Goal: Ask a question

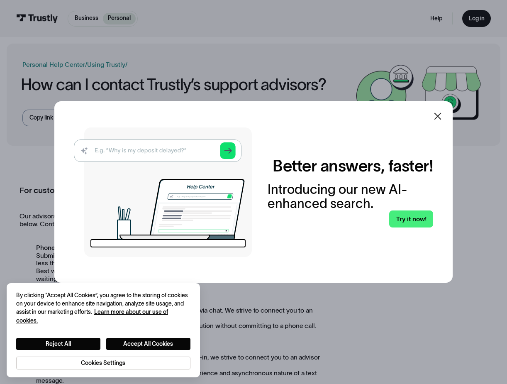
click at [448, 115] on div at bounding box center [438, 116] width 20 height 20
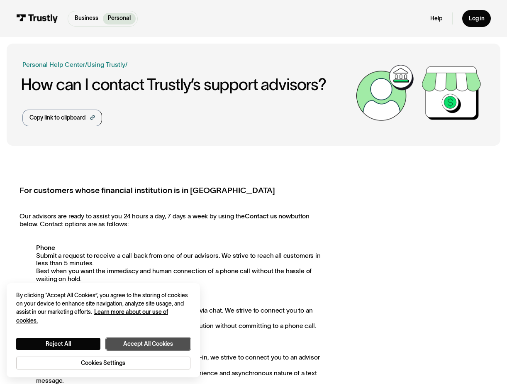
click at [142, 345] on button "Accept All Cookies" at bounding box center [148, 344] width 84 height 12
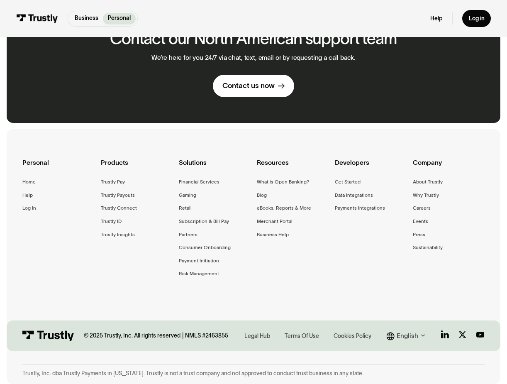
scroll to position [407, 0]
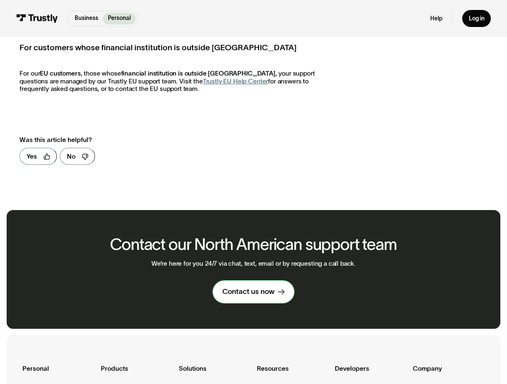
click at [255, 298] on link "Contact us now" at bounding box center [253, 292] width 81 height 22
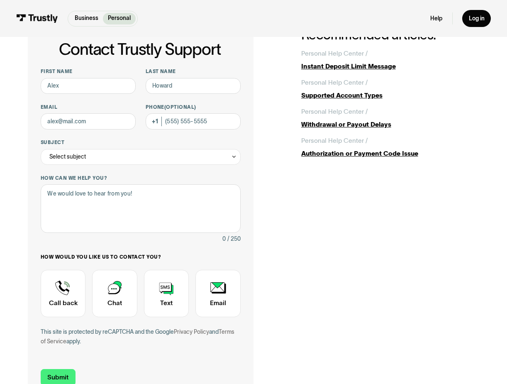
scroll to position [83, 0]
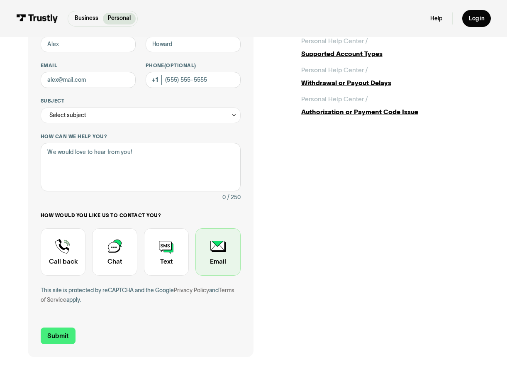
click at [220, 254] on div "Contact Trustly Support" at bounding box center [217, 251] width 45 height 47
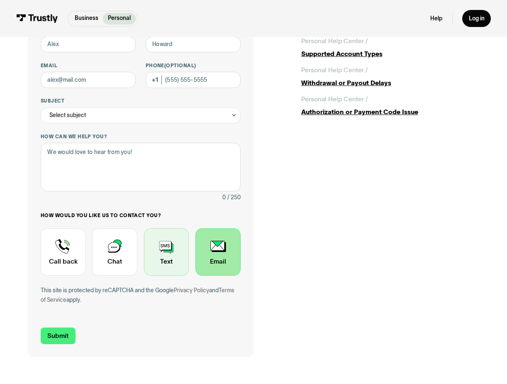
scroll to position [0, 0]
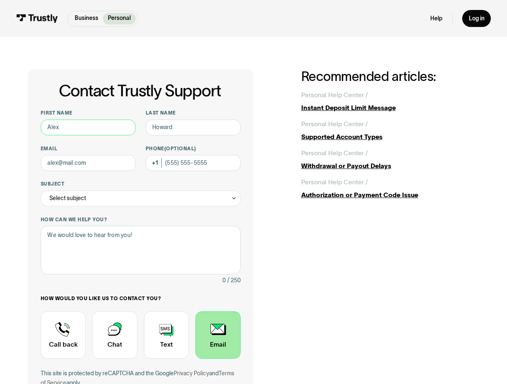
drag, startPoint x: 83, startPoint y: 131, endPoint x: -17, endPoint y: 142, distance: 101.5
click at [0, 142] on html "Business Personal Business Personal Help Log in Business Personal Help Log in C…" at bounding box center [253, 192] width 507 height 384
type input "Jamie"
type input "Nelson"
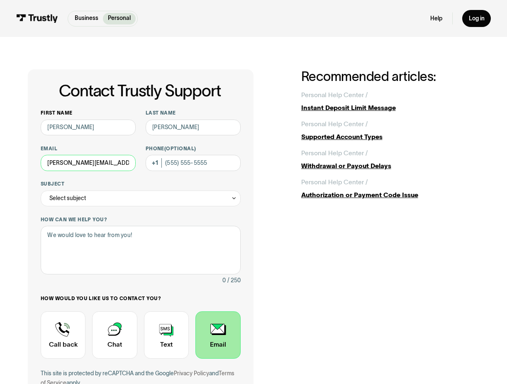
type input "jamie.nelson@visionbank.com"
type input "9"
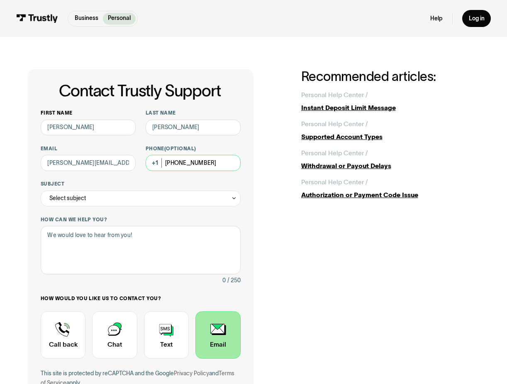
type input "(515) 967-9981"
click at [205, 200] on div "Select subject" at bounding box center [141, 199] width 200 height 16
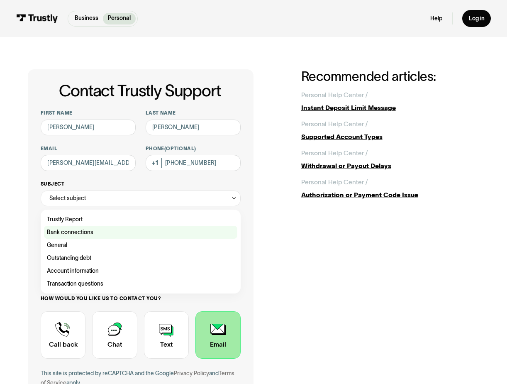
click at [90, 230] on div "Contact Trustly Support" at bounding box center [140, 232] width 193 height 13
type input "**********"
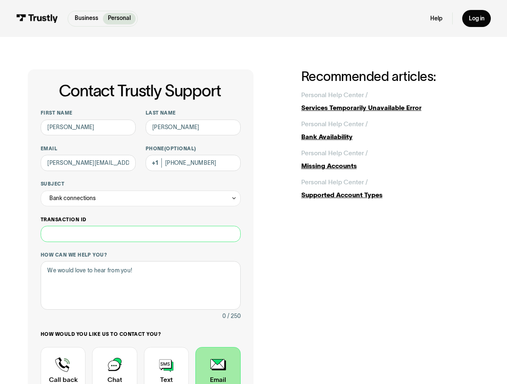
click at [98, 235] on input "Transaction ID" at bounding box center [141, 234] width 200 height 16
click at [137, 313] on div "0 / 250" at bounding box center [141, 316] width 200 height 10
click at [124, 295] on textarea "How can we help you?" at bounding box center [141, 285] width 200 height 49
click at [120, 303] on textarea "How can we help you?" at bounding box center [141, 285] width 200 height 49
click at [158, 269] on textarea "How can we help you?" at bounding box center [141, 285] width 200 height 49
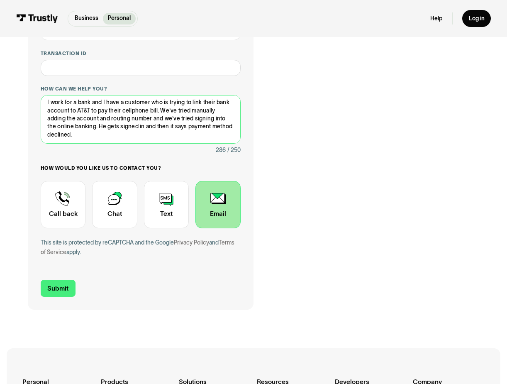
scroll to position [249, 0]
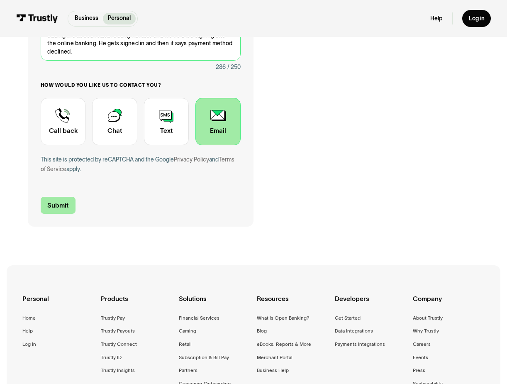
type textarea "I work for a bank and I have a customer who is trying to link their bank accoun…"
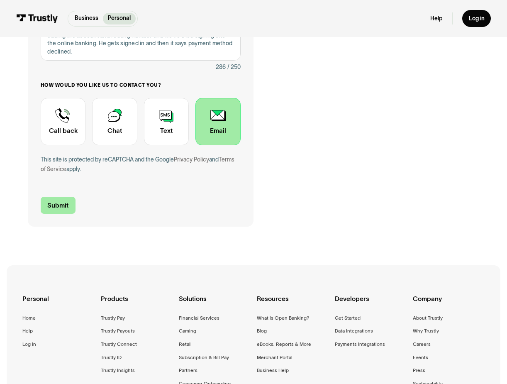
click at [63, 207] on input "Submit" at bounding box center [58, 205] width 35 height 17
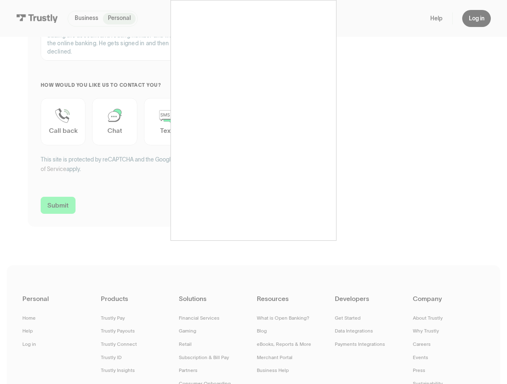
type input "+15159679981"
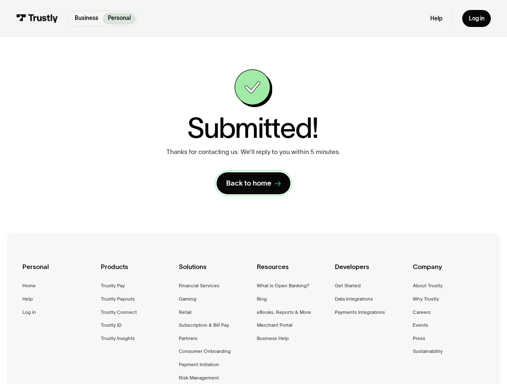
click at [255, 183] on div "Back to home" at bounding box center [248, 183] width 45 height 10
